Goal: Find specific page/section: Find specific page/section

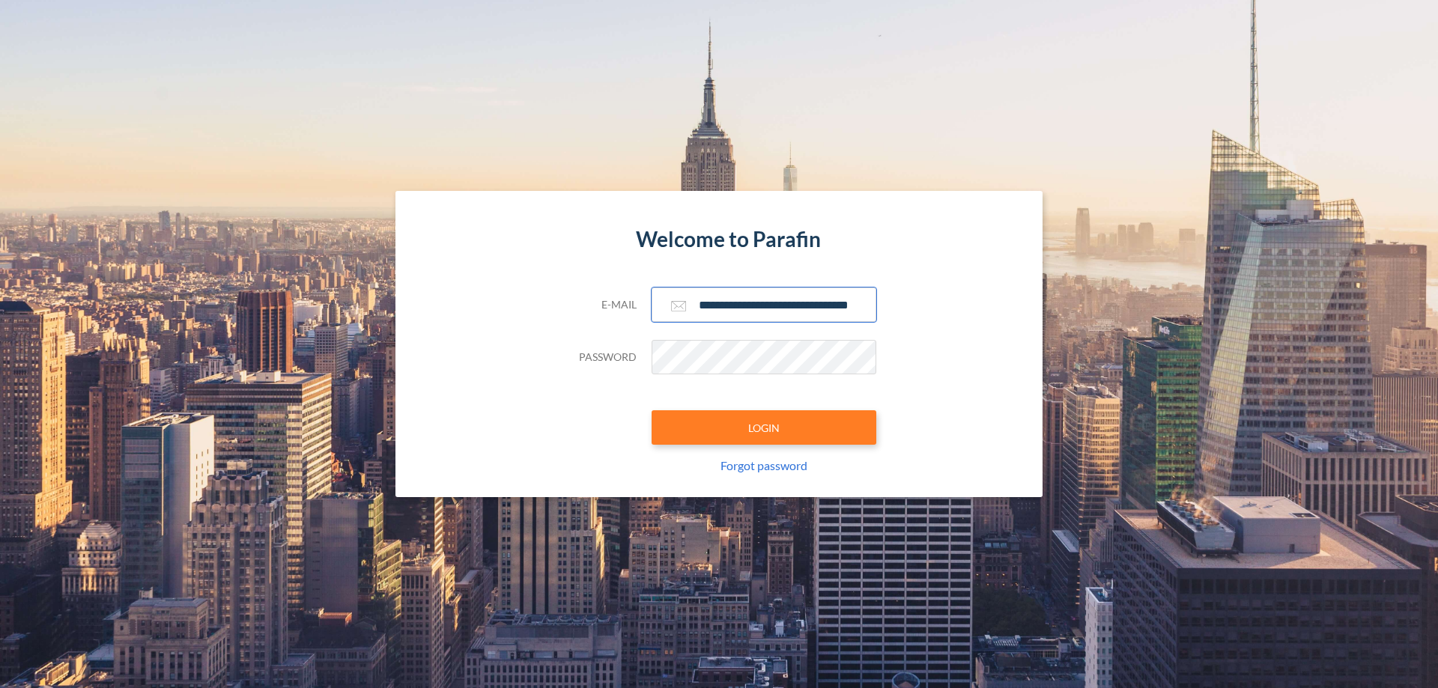
type input "**********"
click at [764, 428] on button "LOGIN" at bounding box center [764, 427] width 225 height 34
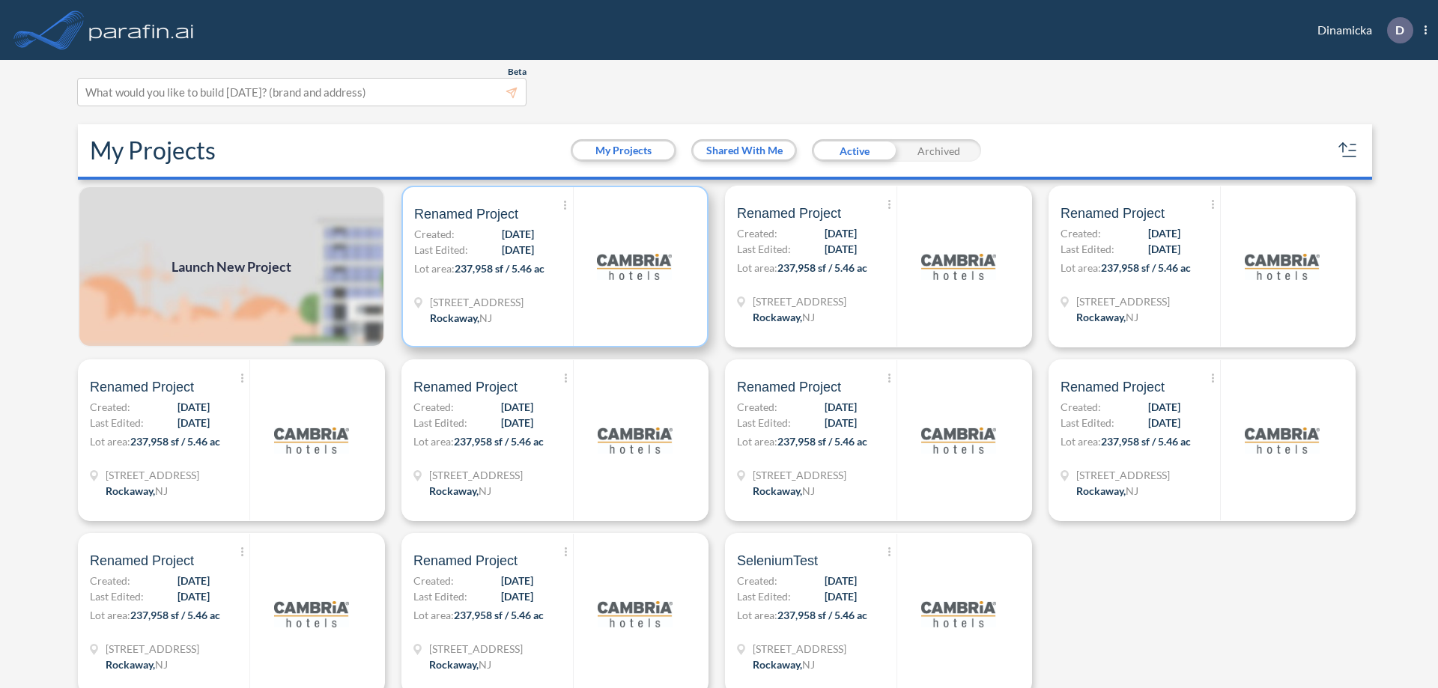
scroll to position [4, 0]
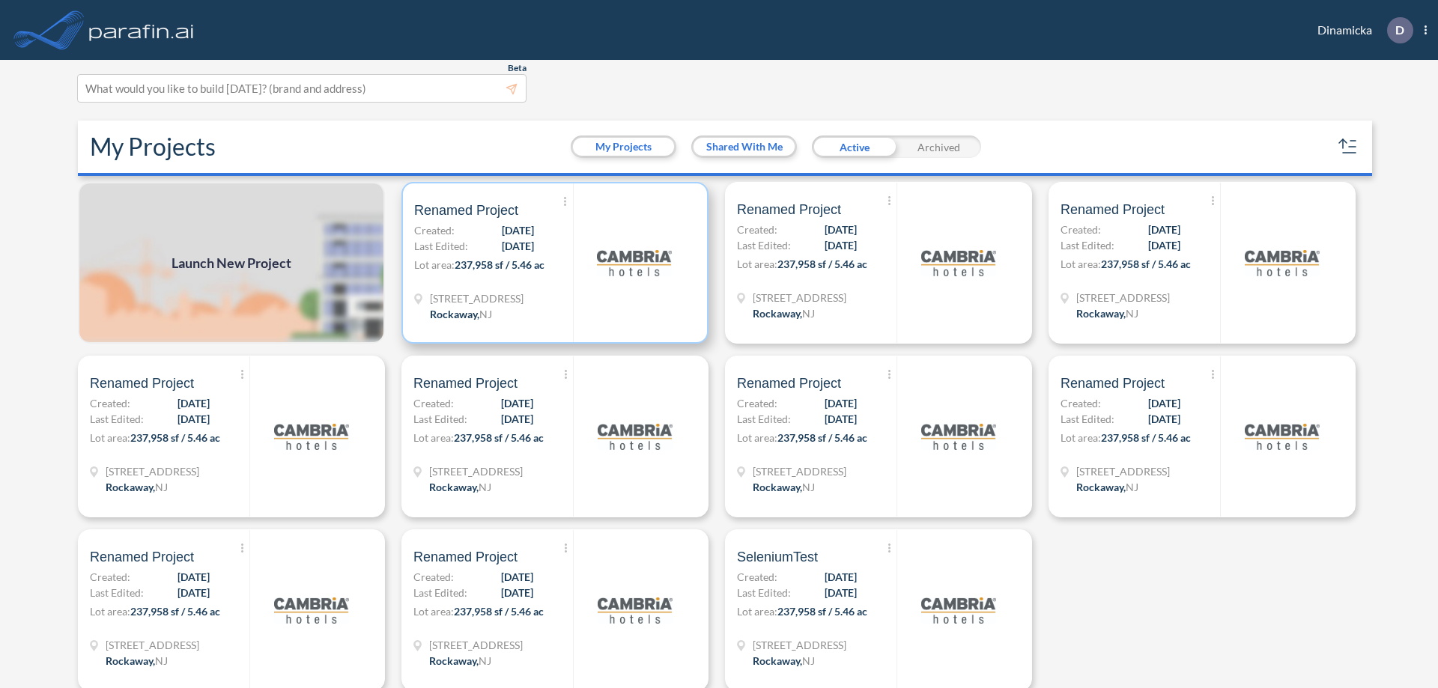
click at [552, 263] on p "Lot area: 237,958 sf / 5.46 ac" at bounding box center [493, 268] width 159 height 22
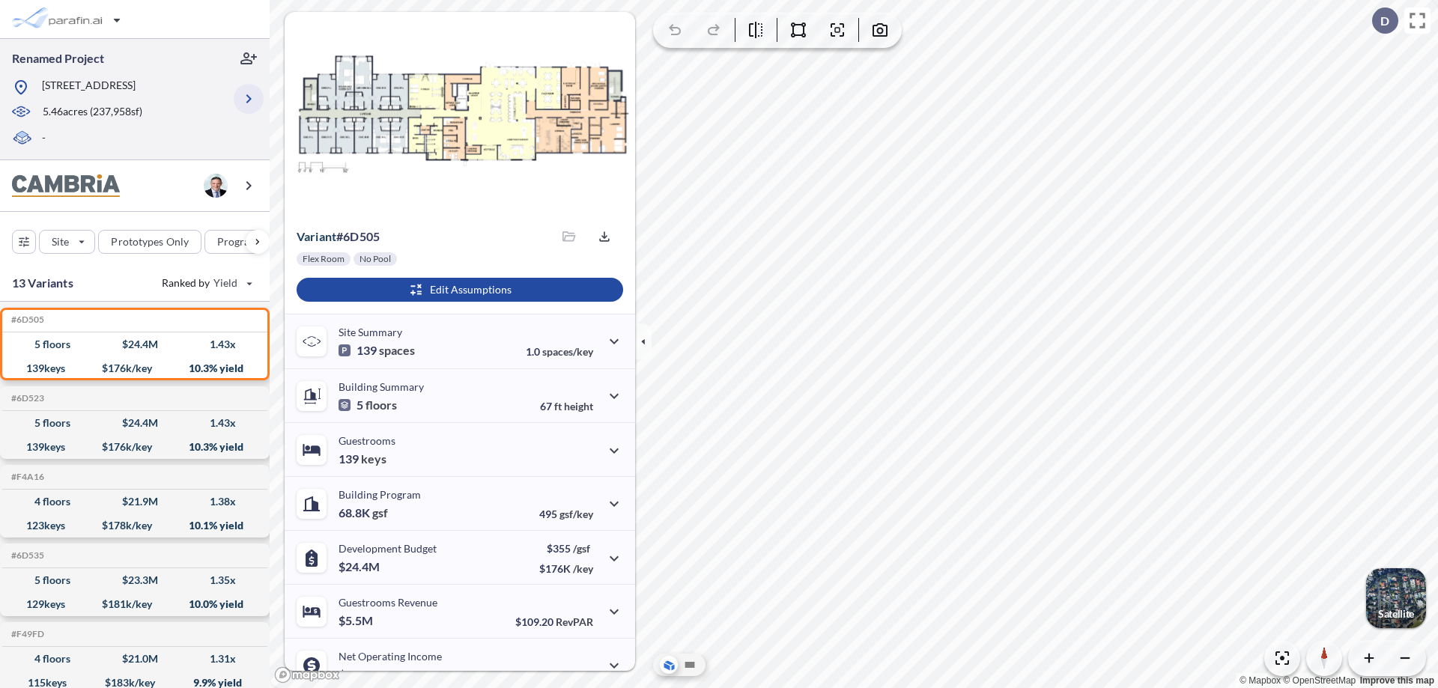
click at [249, 99] on icon "button" at bounding box center [249, 99] width 18 height 18
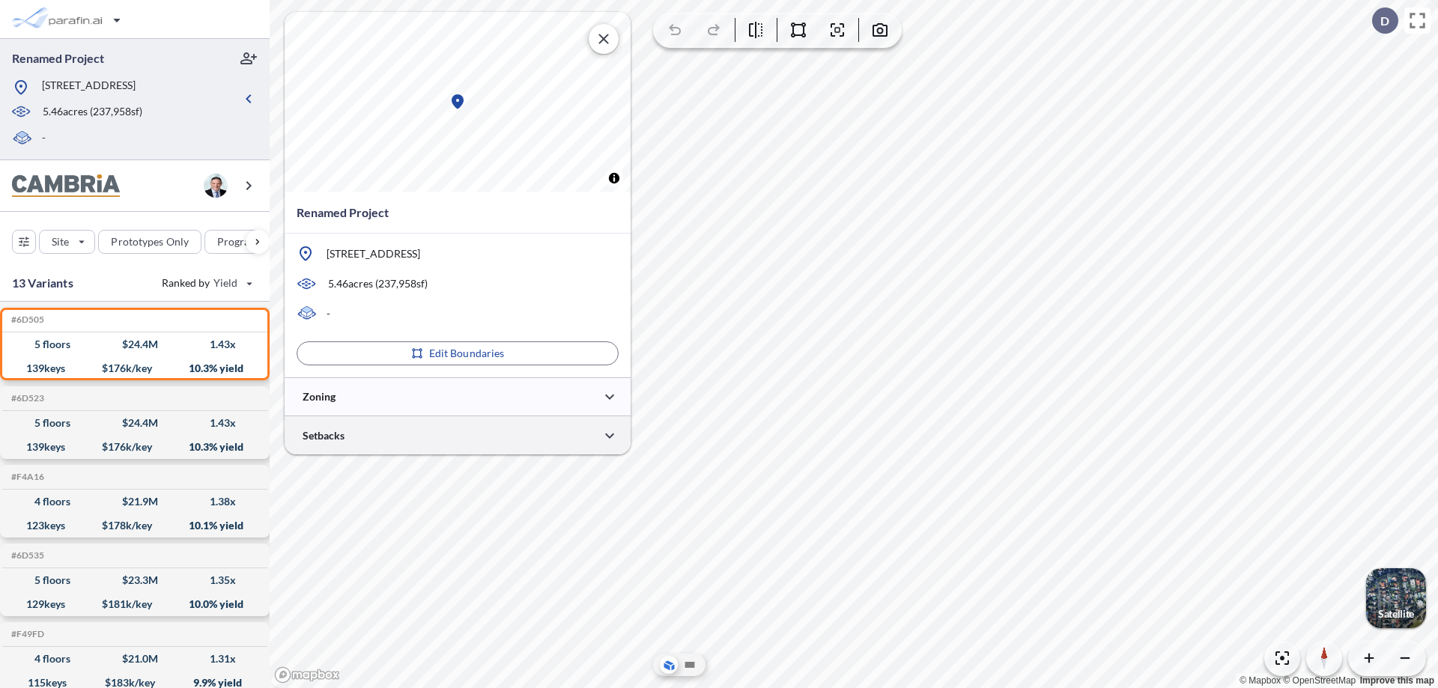
click at [458, 435] on div at bounding box center [458, 435] width 346 height 38
